Goal: Information Seeking & Learning: Check status

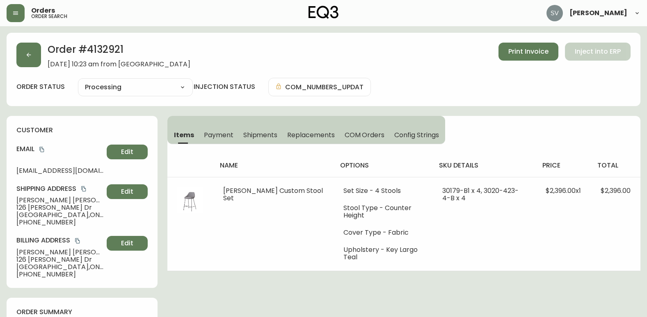
select select "PROCESSING"
drag, startPoint x: 251, startPoint y: 156, endPoint x: 241, endPoint y: 46, distance: 111.2
click at [19, 8] on button "button" at bounding box center [16, 13] width 18 height 18
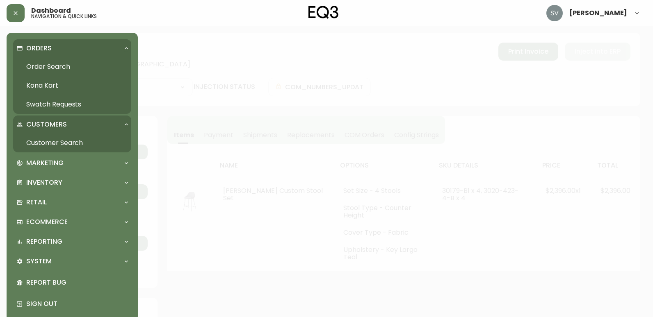
click at [50, 64] on link "Order Search" at bounding box center [72, 66] width 118 height 19
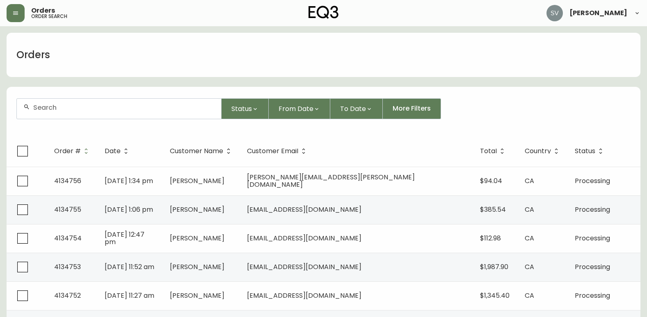
click at [148, 110] on input "text" at bounding box center [123, 108] width 181 height 8
type input "[PERSON_NAME]"
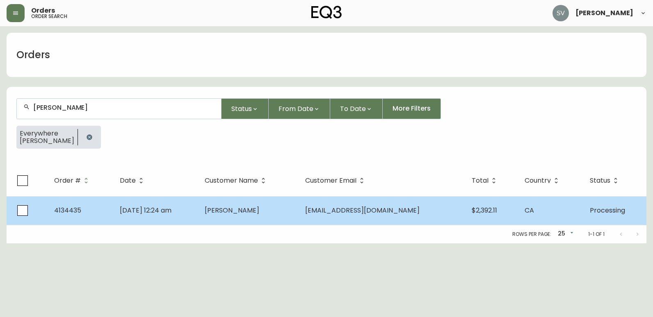
click at [198, 209] on td "[DATE] 12:24 am" at bounding box center [155, 210] width 85 height 29
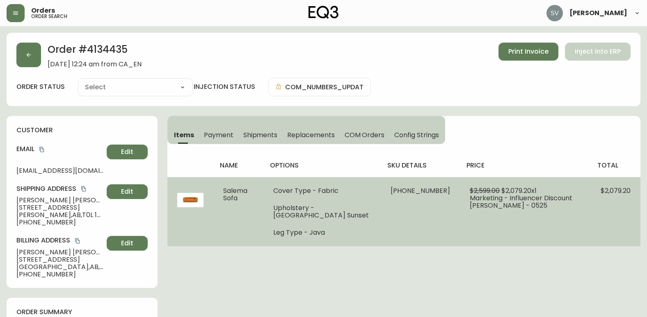
type input "Processing"
select select "PROCESSING"
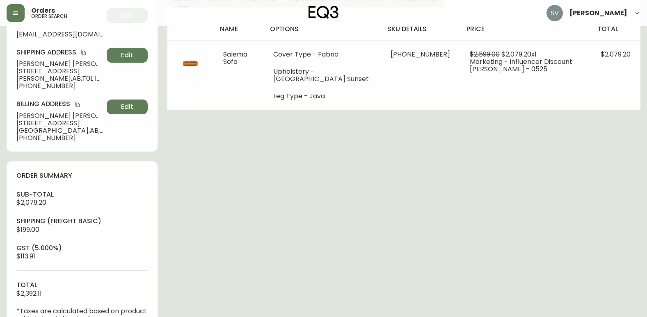
scroll to position [164, 0]
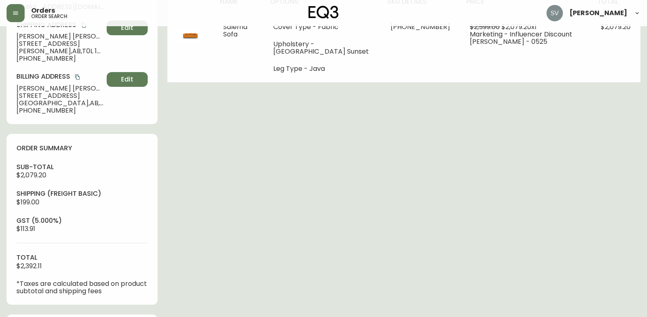
click at [354, 238] on div "Order # 4134435 [DATE] 12:24 am from [GEOGRAPHIC_DATA] Print Invoice Inject int…" at bounding box center [324, 217] width 634 height 696
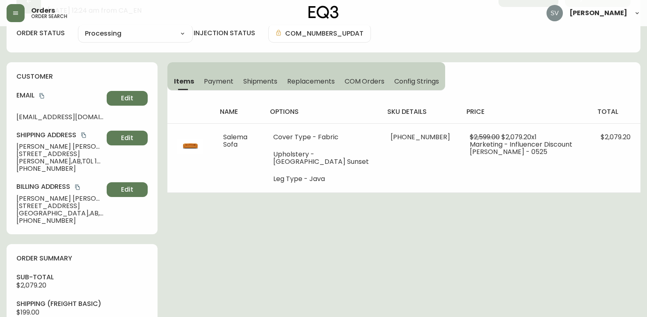
scroll to position [0, 0]
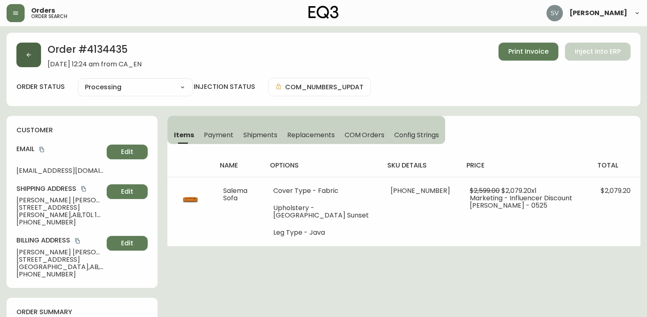
click at [25, 55] on button "button" at bounding box center [28, 55] width 25 height 25
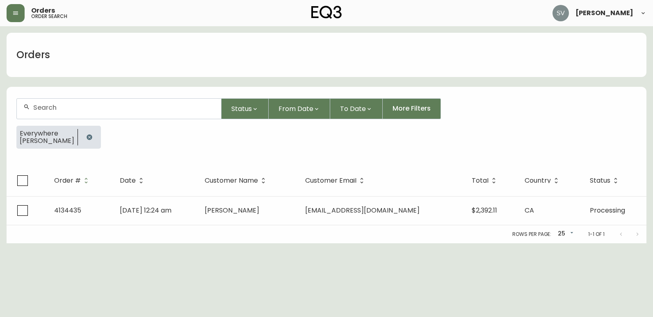
click at [90, 110] on input "text" at bounding box center [123, 108] width 181 height 8
click at [143, 156] on form "Status From Date To Date More Filters Everywhere [PERSON_NAME]" at bounding box center [327, 127] width 640 height 77
click at [86, 137] on icon "button" at bounding box center [89, 137] width 7 height 7
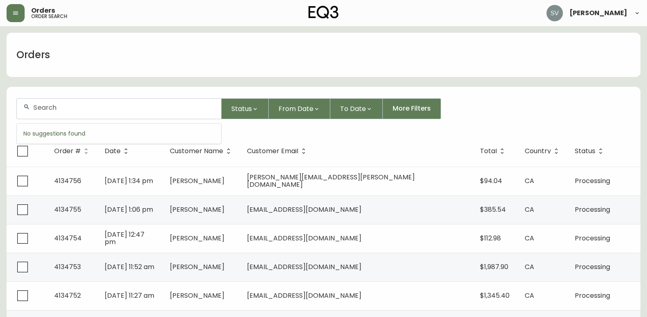
click at [103, 110] on input "text" at bounding box center [123, 108] width 181 height 8
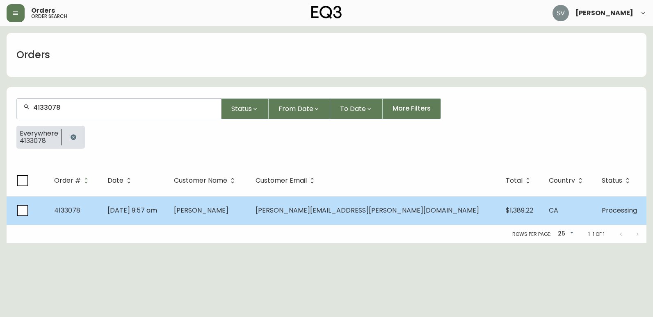
type input "4133078"
click at [167, 201] on td "[DATE] 9:57 am" at bounding box center [134, 210] width 66 height 29
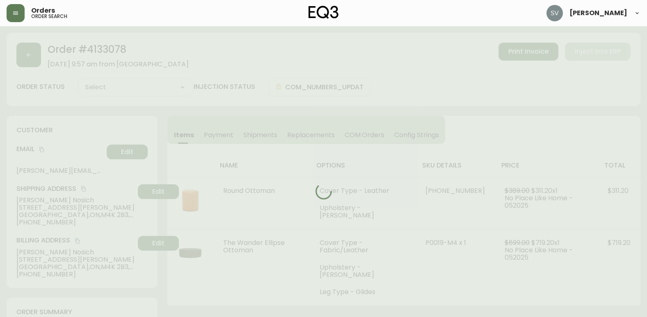
type input "Processing"
select select "PROCESSING"
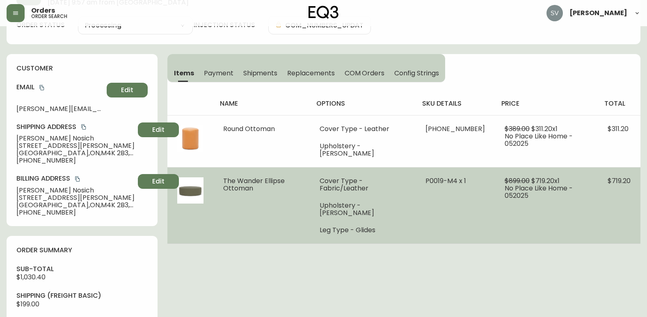
scroll to position [82, 0]
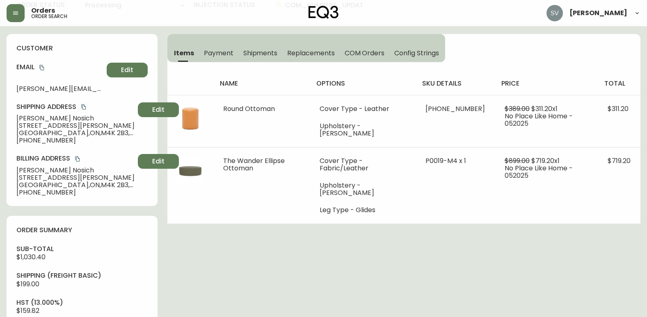
click at [623, 290] on div "Order # 4133078 [DATE] 9:57 am from [GEOGRAPHIC_DATA] Print Invoice Inject into…" at bounding box center [324, 288] width 634 height 674
click at [44, 69] on icon "copy" at bounding box center [42, 68] width 6 height 6
click at [626, 280] on div "Order # 4133078 [DATE] 9:57 am from [GEOGRAPHIC_DATA] Print Invoice Inject into…" at bounding box center [324, 288] width 634 height 674
click at [599, 249] on div "Order # 4133078 [DATE] 9:57 am from [GEOGRAPHIC_DATA] Print Invoice Inject into…" at bounding box center [324, 288] width 634 height 674
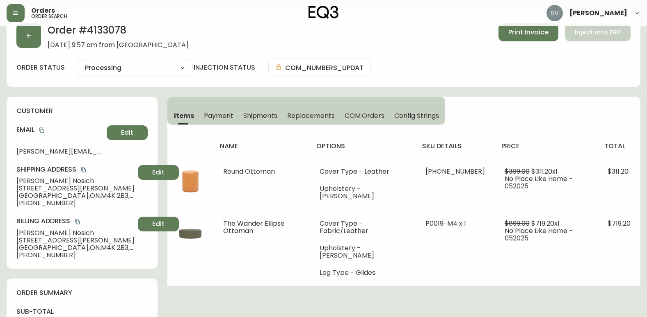
scroll to position [0, 0]
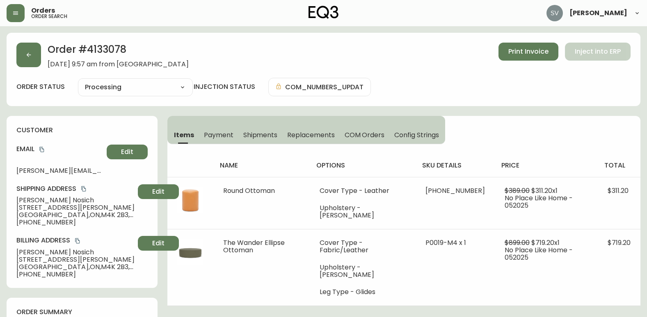
drag, startPoint x: 480, startPoint y: 306, endPoint x: 418, endPoint y: 310, distance: 62.1
drag, startPoint x: 601, startPoint y: 300, endPoint x: 563, endPoint y: 303, distance: 37.8
